Goal: Navigation & Orientation: Find specific page/section

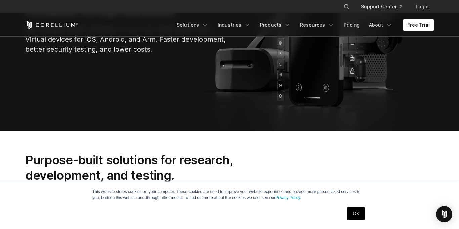
click at [351, 212] on link "OK" at bounding box center [355, 213] width 17 height 13
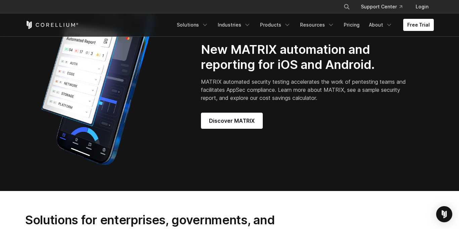
scroll to position [558, 0]
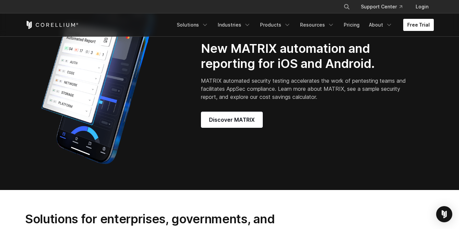
click at [419, 26] on link "Free Trial" at bounding box center [418, 25] width 31 height 12
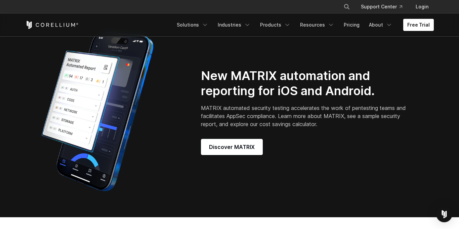
scroll to position [532, 0]
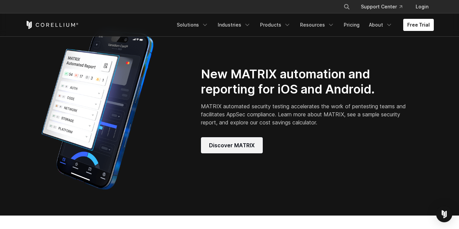
click at [223, 149] on span "Discover MATRIX" at bounding box center [232, 145] width 46 height 8
